Goal: Task Accomplishment & Management: Use online tool/utility

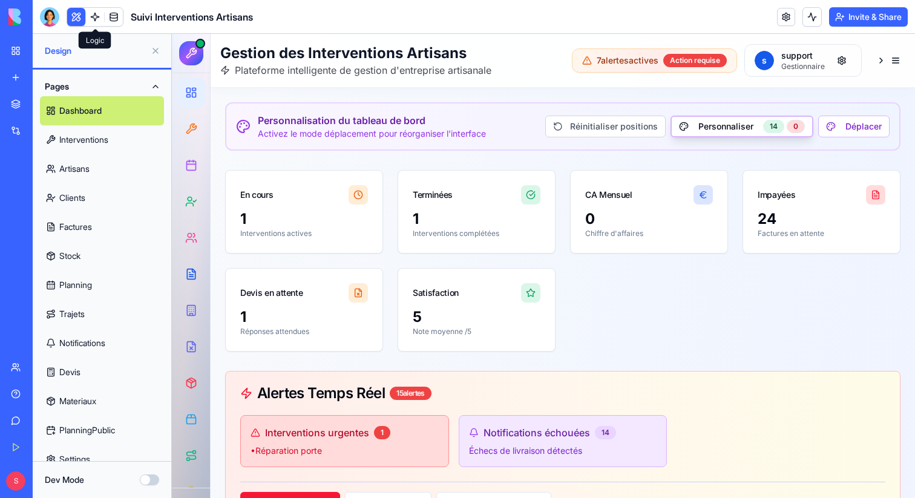
click at [97, 13] on link at bounding box center [95, 17] width 18 height 18
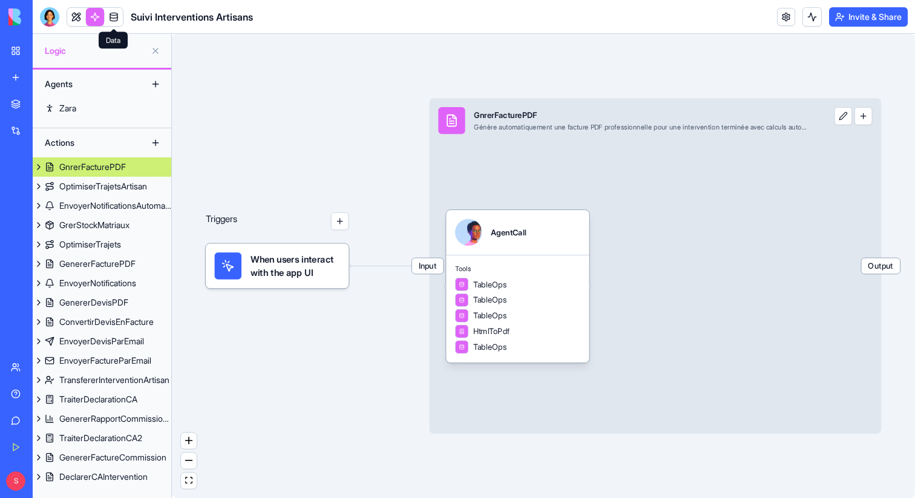
click at [119, 13] on link at bounding box center [114, 17] width 18 height 18
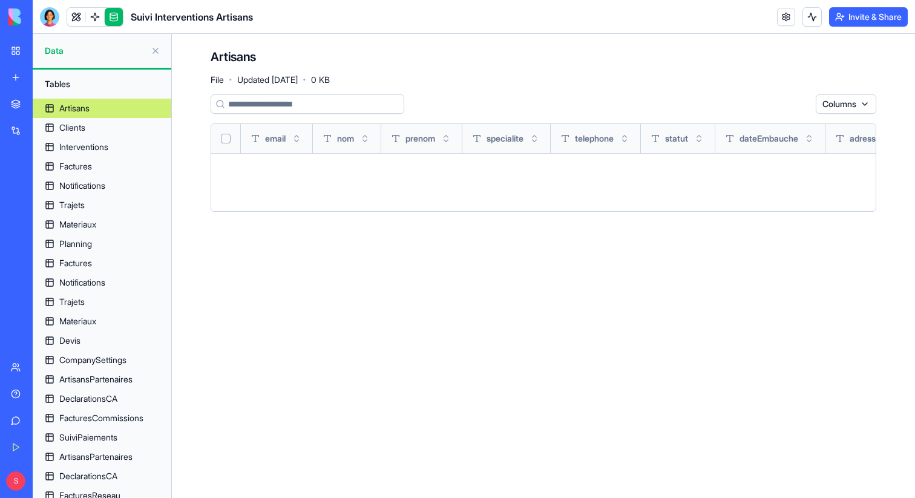
click at [96, 19] on link at bounding box center [95, 17] width 18 height 18
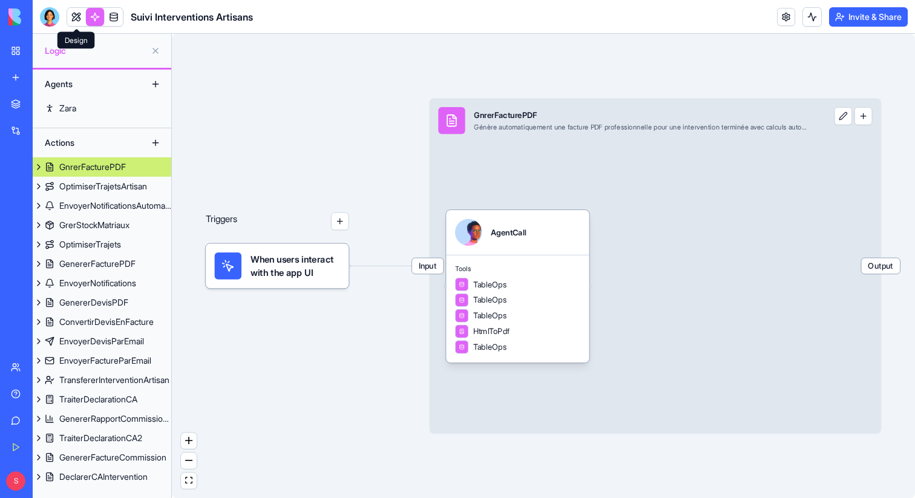
click at [73, 18] on link at bounding box center [76, 17] width 18 height 18
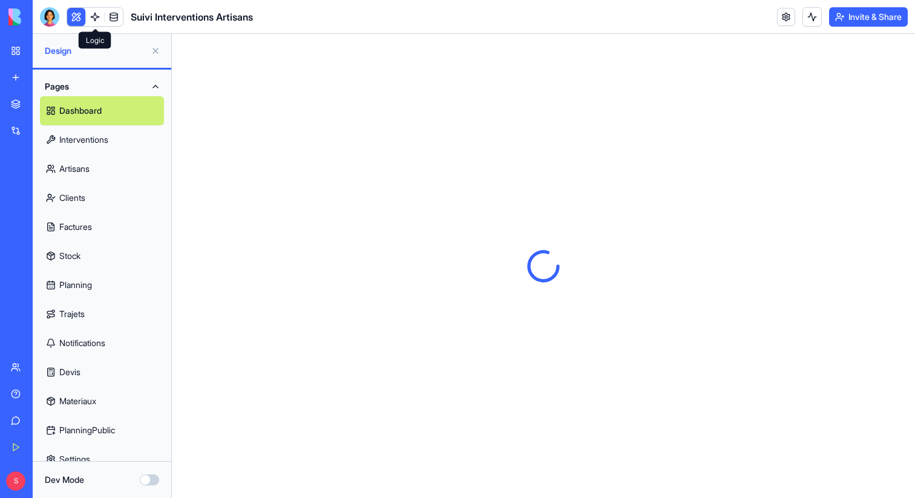
click at [96, 15] on link at bounding box center [95, 17] width 18 height 18
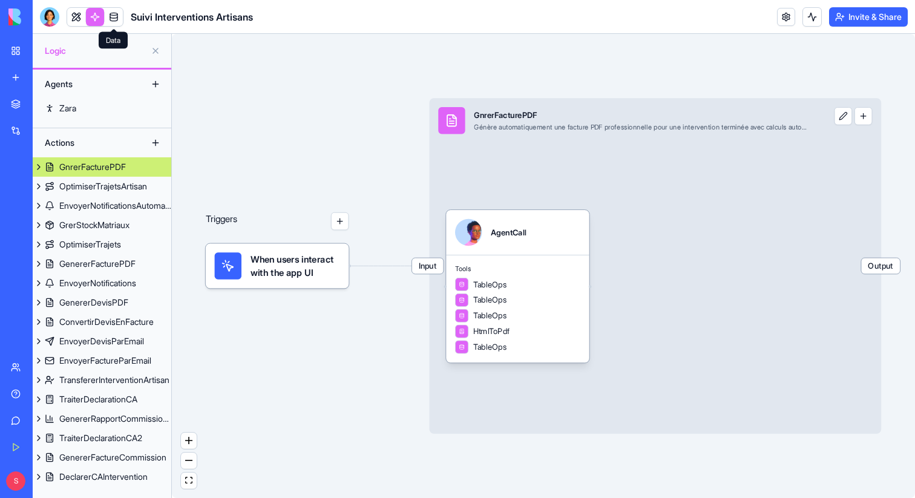
click at [117, 13] on link at bounding box center [114, 17] width 18 height 18
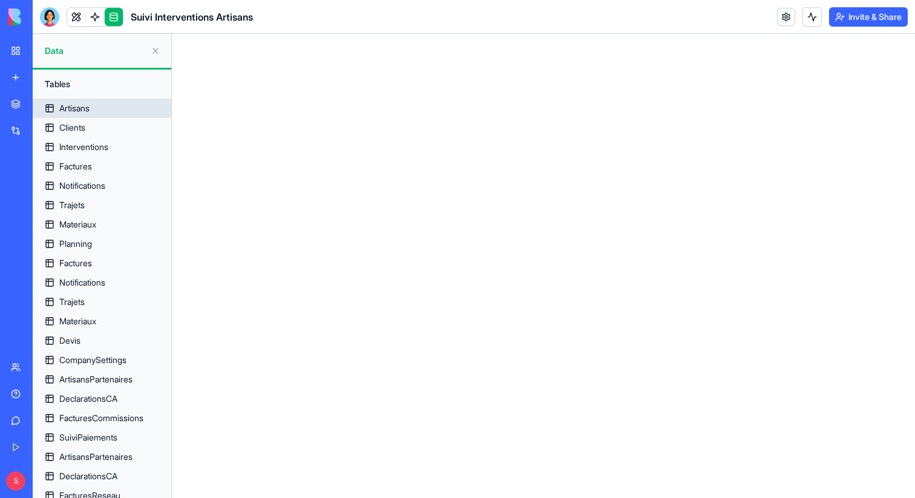
click at [94, 105] on link "Artisans" at bounding box center [102, 108] width 139 height 19
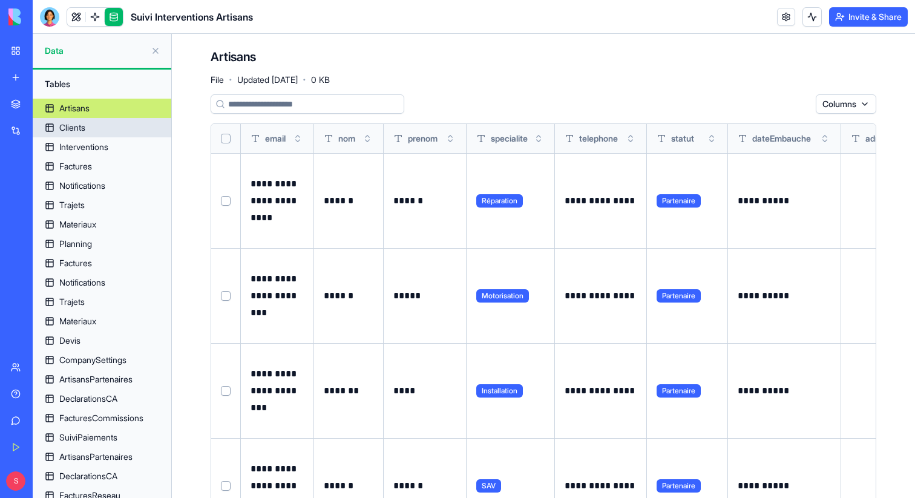
click at [109, 132] on link "Clients" at bounding box center [102, 127] width 139 height 19
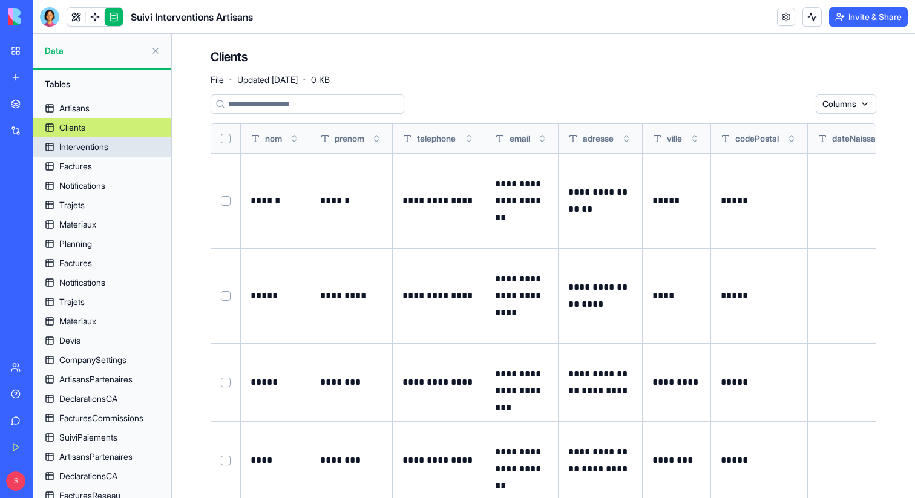
click at [115, 151] on link "Interventions" at bounding box center [102, 146] width 139 height 19
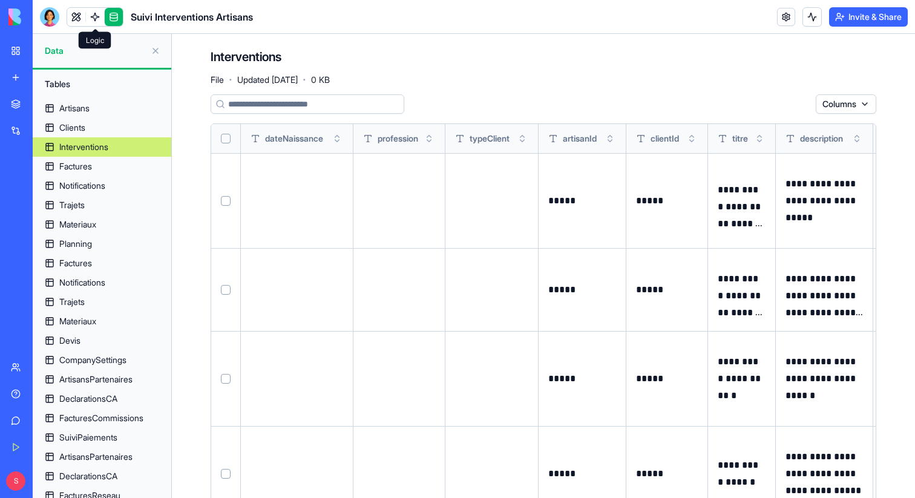
click at [97, 15] on link at bounding box center [95, 17] width 18 height 18
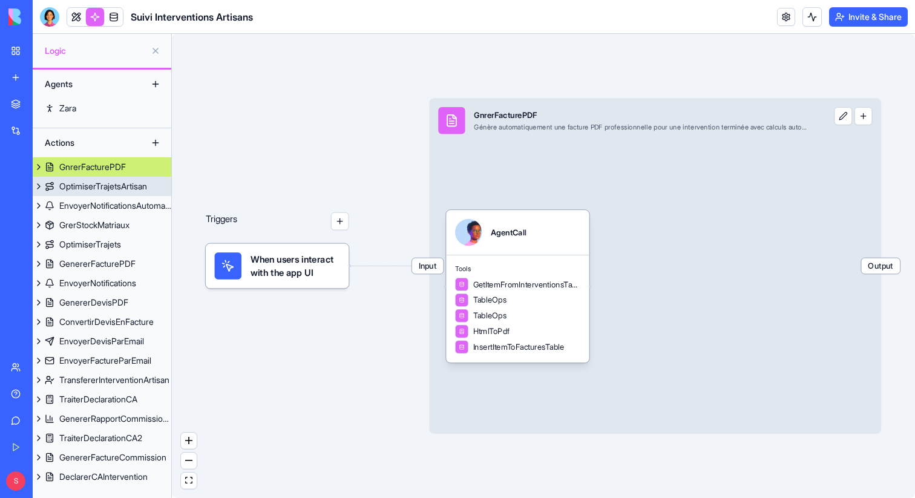
click at [117, 182] on div "OptimiserTrajetsArtisan" at bounding box center [103, 186] width 88 height 12
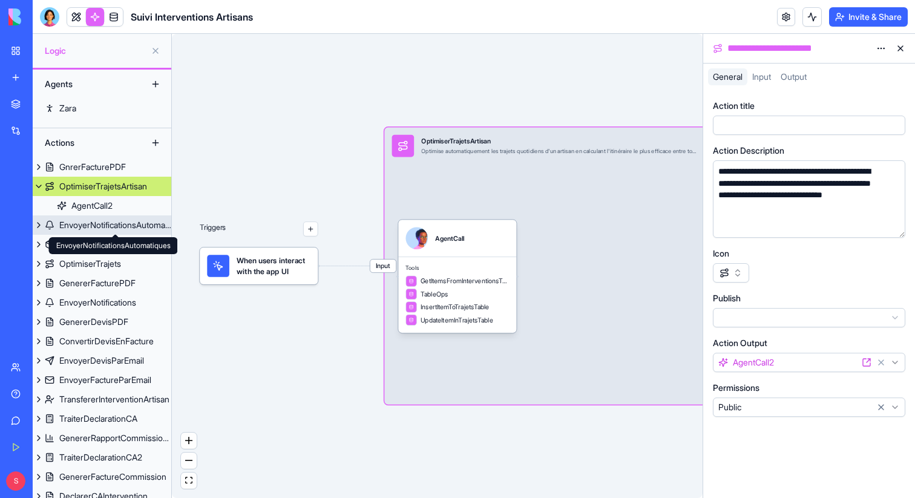
click at [106, 219] on div "EnvoyerNotificationsAutomatiques" at bounding box center [115, 225] width 112 height 12
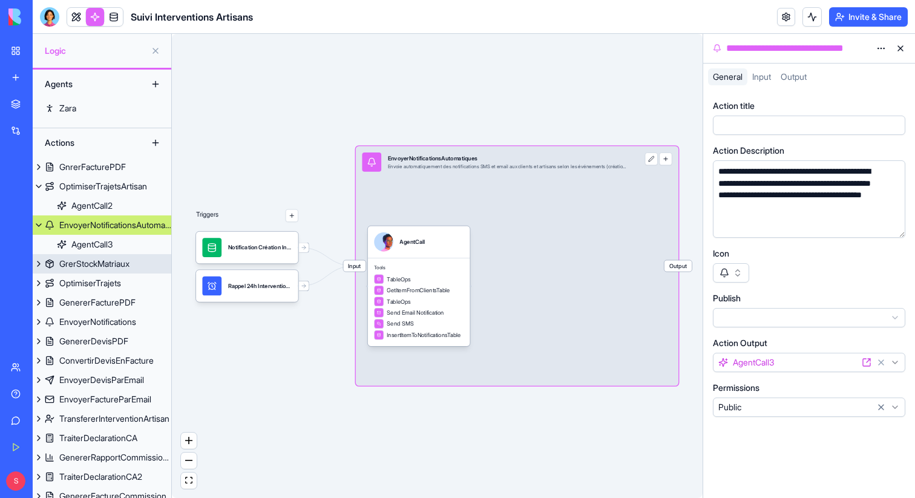
click at [102, 268] on div "GrerStockMatriaux" at bounding box center [94, 264] width 70 height 12
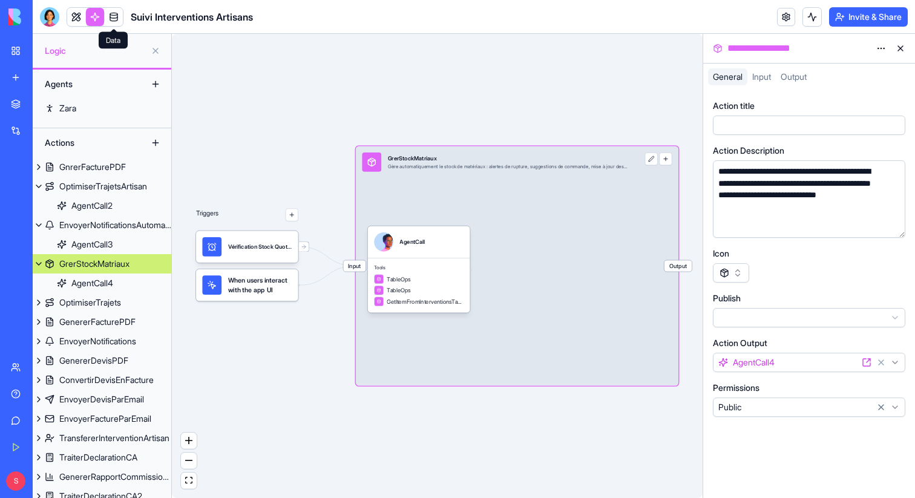
click at [109, 13] on link at bounding box center [114, 17] width 18 height 18
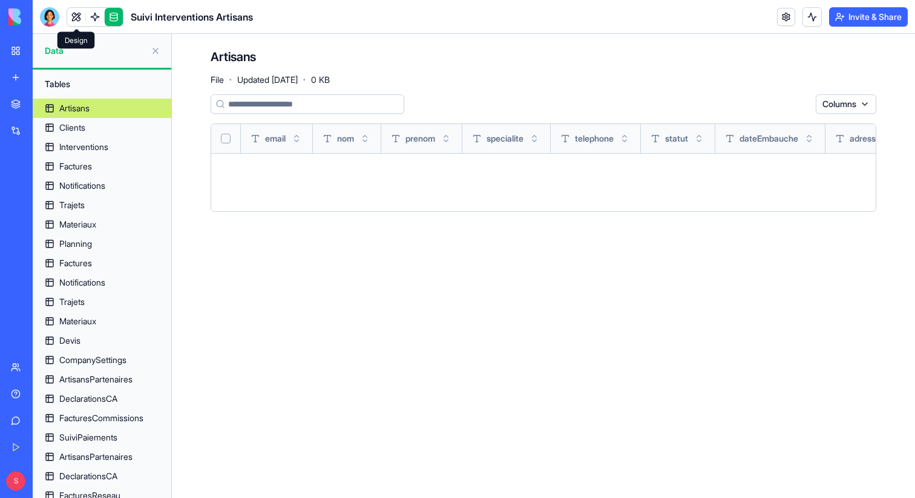
click at [74, 18] on link at bounding box center [76, 17] width 18 height 18
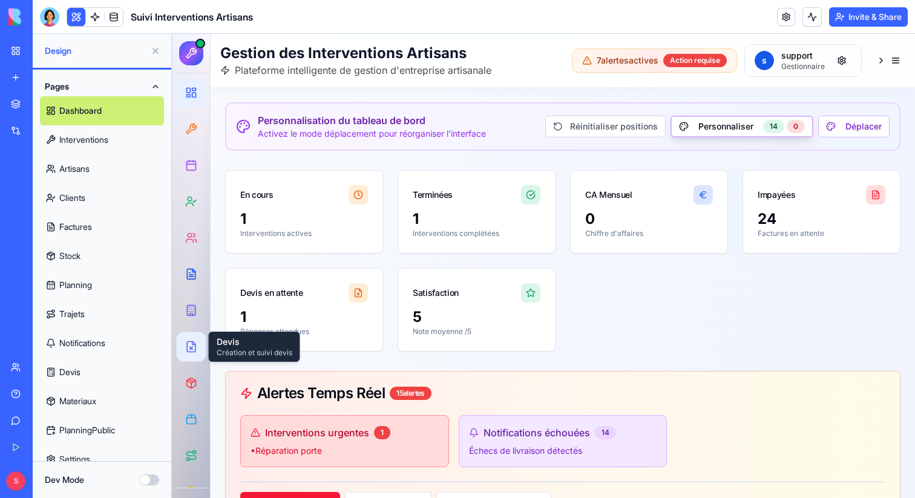
click at [193, 342] on icon at bounding box center [191, 347] width 8 height 10
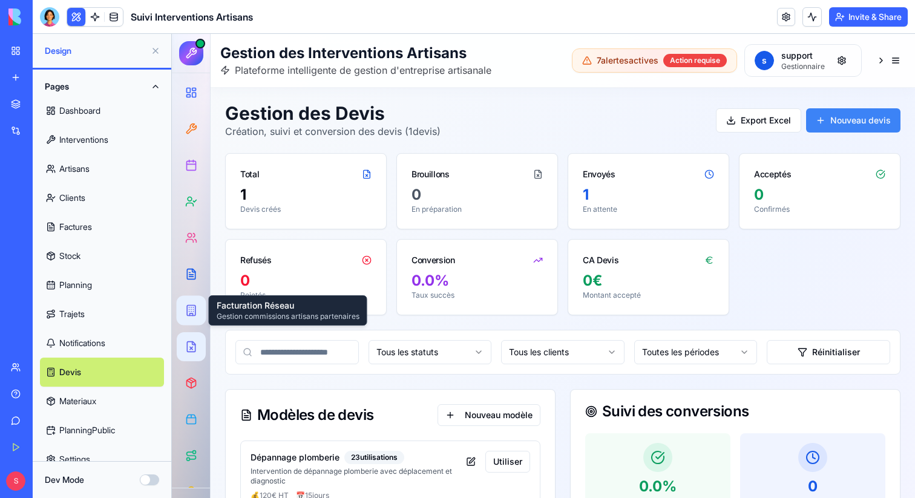
click at [195, 310] on rect at bounding box center [191, 311] width 8 height 10
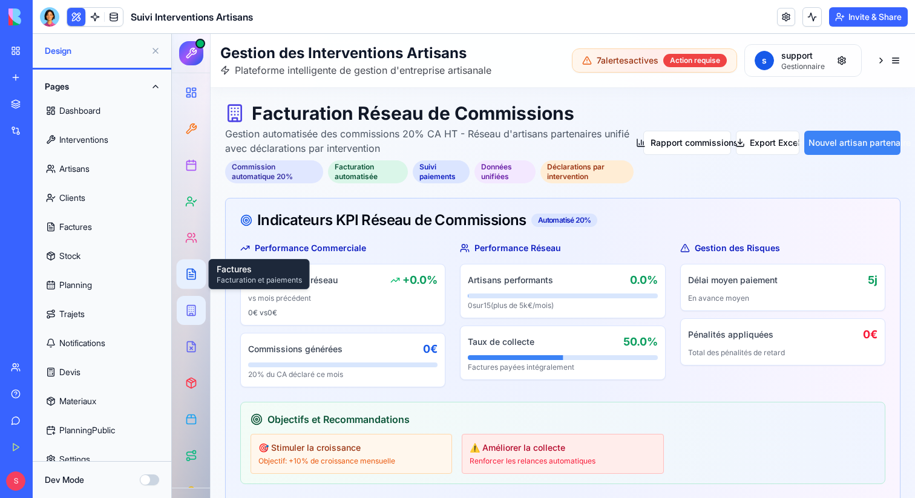
click at [194, 271] on icon at bounding box center [191, 274] width 8 height 10
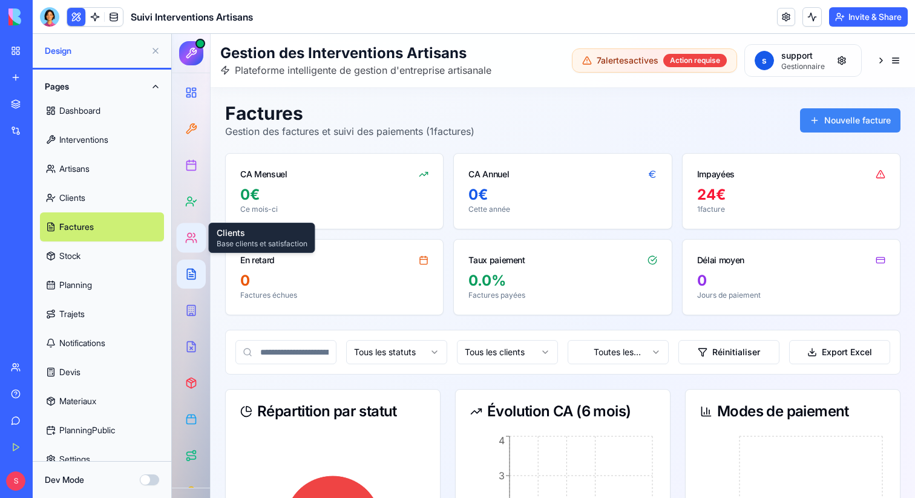
click at [184, 232] on div at bounding box center [191, 238] width 22 height 22
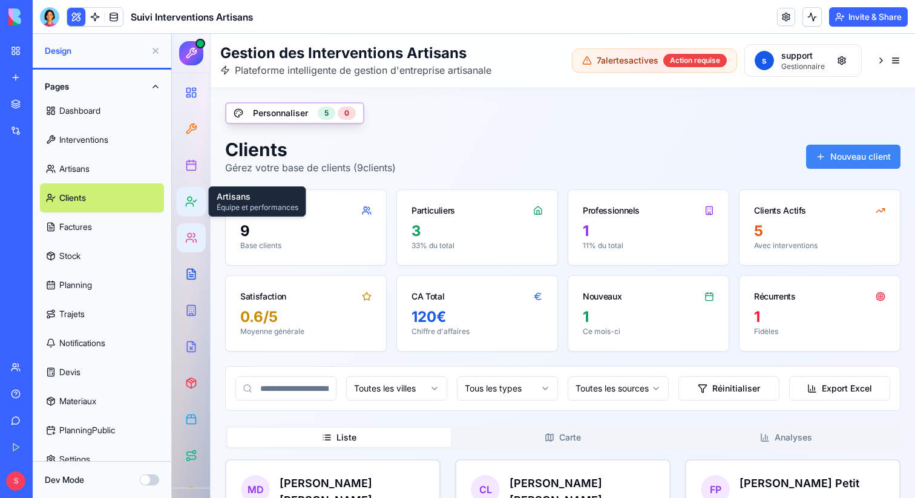
click at [187, 200] on icon at bounding box center [191, 201] width 12 height 12
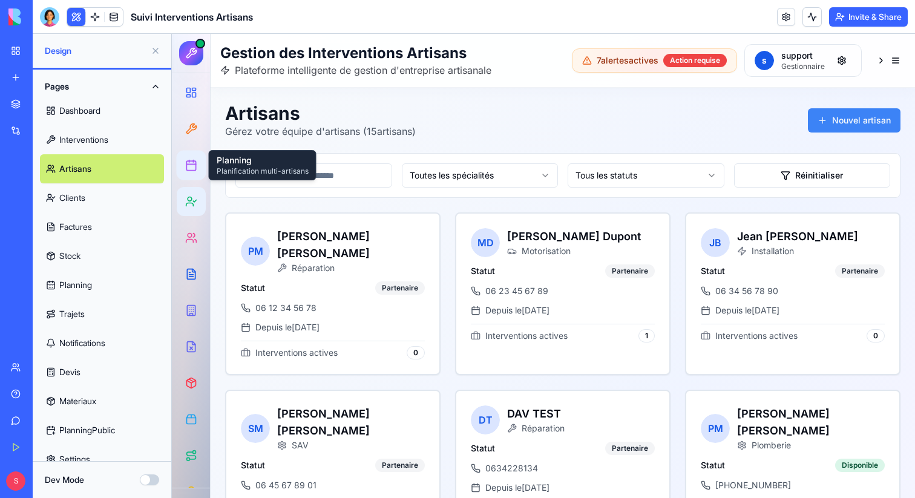
click at [191, 169] on icon at bounding box center [191, 165] width 12 height 12
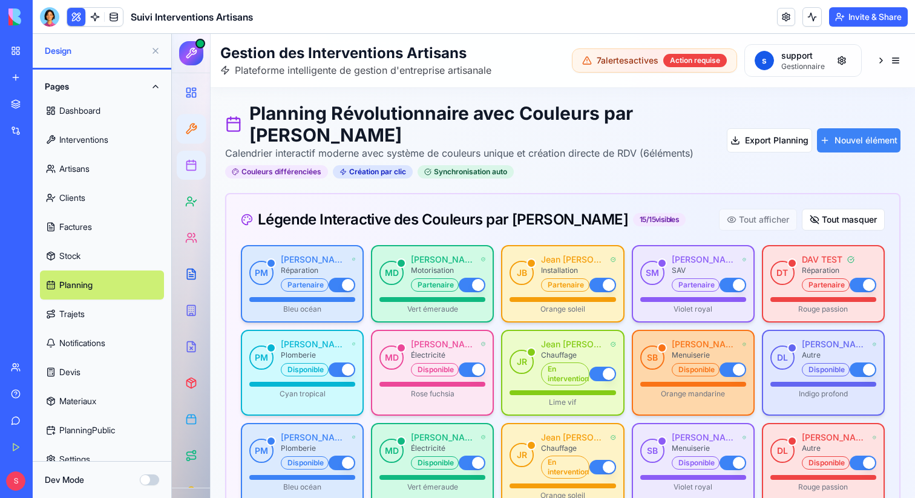
click at [189, 127] on icon at bounding box center [191, 129] width 12 height 12
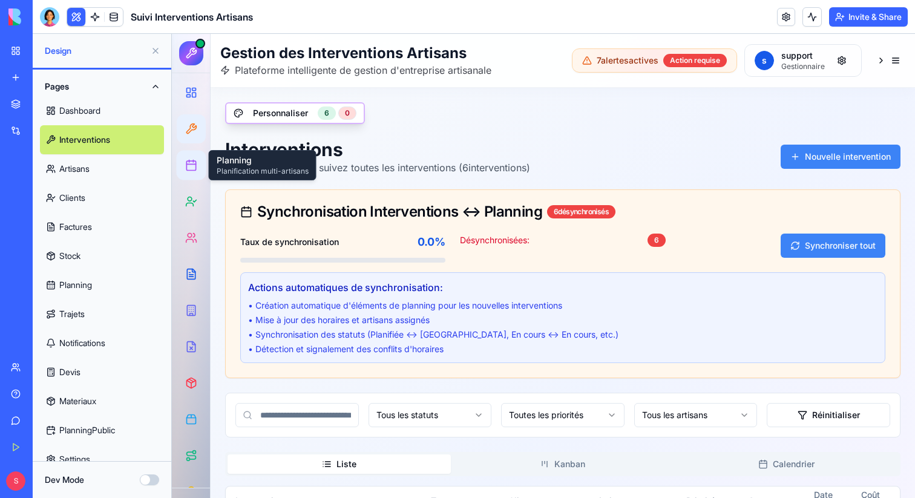
click at [189, 166] on icon at bounding box center [191, 165] width 12 height 12
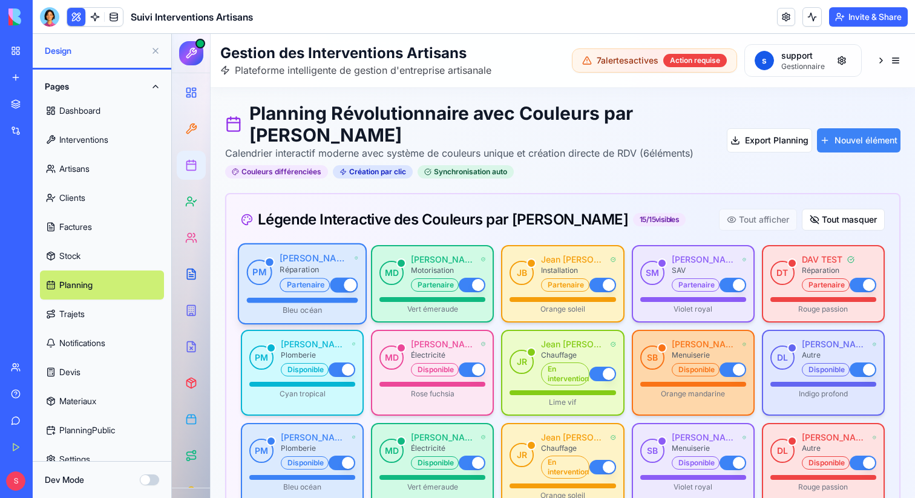
click at [328, 275] on p "Réparation" at bounding box center [318, 270] width 78 height 10
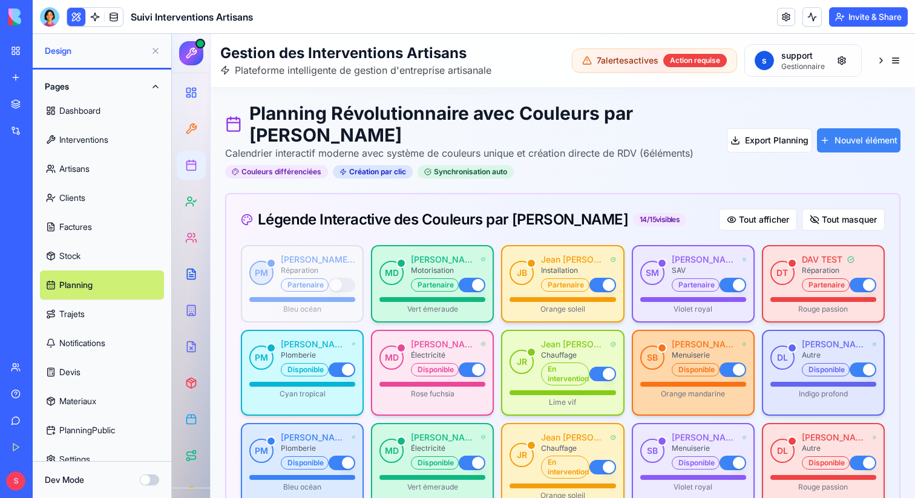
click at [328, 266] on h4 "[PERSON_NAME]" at bounding box center [318, 259] width 74 height 12
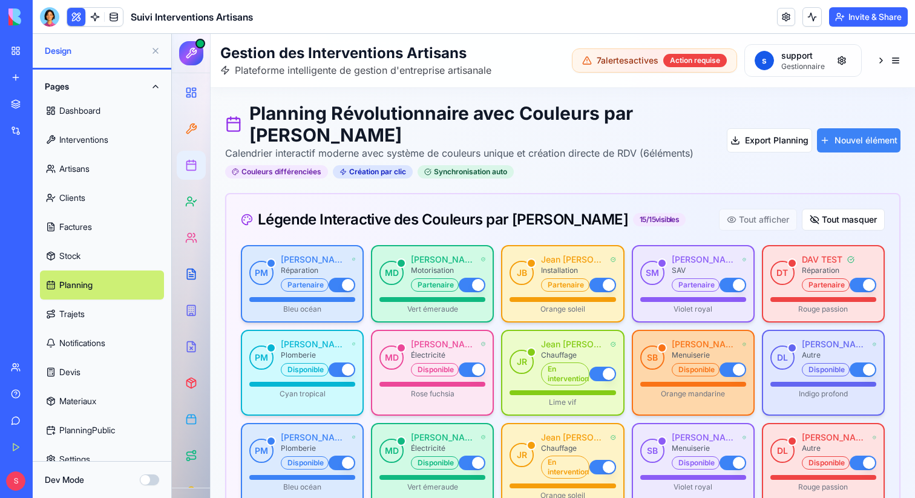
click at [152, 51] on button at bounding box center [155, 50] width 19 height 19
